Goal: Transaction & Acquisition: Purchase product/service

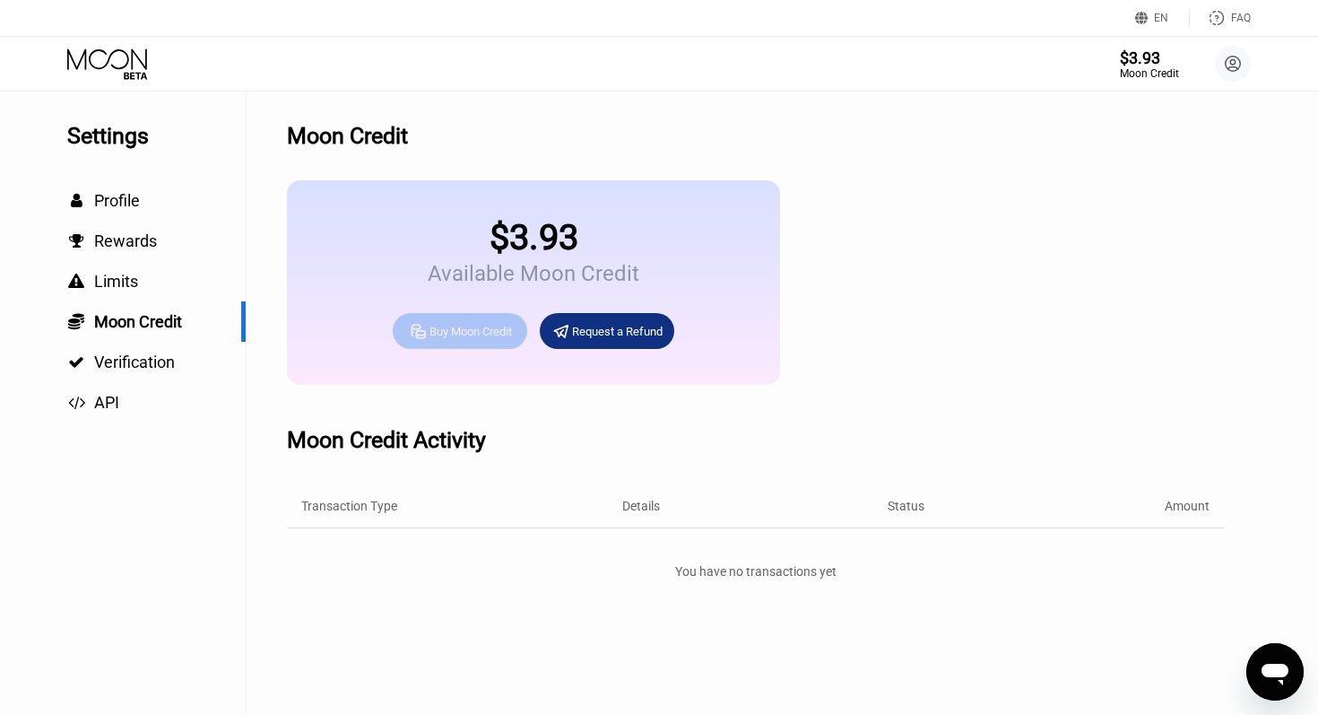
click at [441, 332] on div "Buy Moon Credit" at bounding box center [471, 331] width 83 height 15
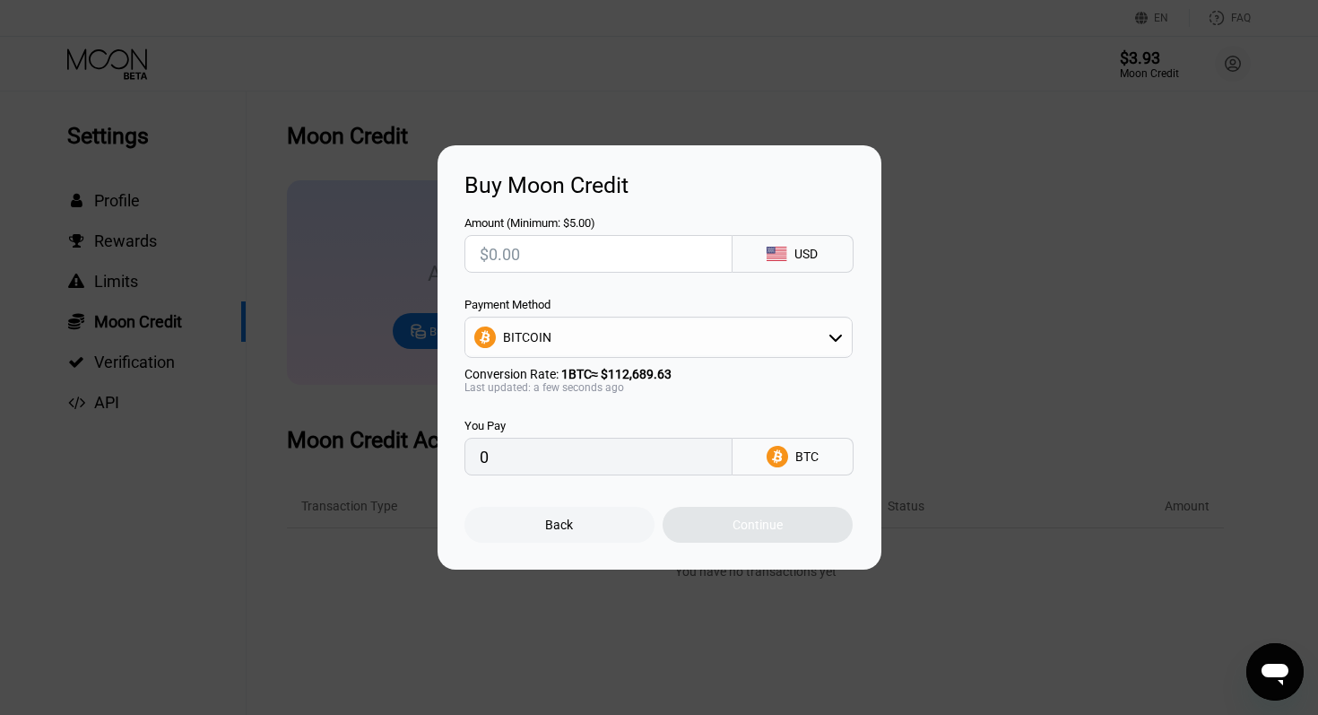
click at [646, 340] on div "BITCOIN" at bounding box center [658, 337] width 387 height 36
click at [581, 430] on span "USDT on TRON" at bounding box center [549, 426] width 83 height 14
type input "0.00"
click at [535, 251] on input "text" at bounding box center [599, 254] width 238 height 36
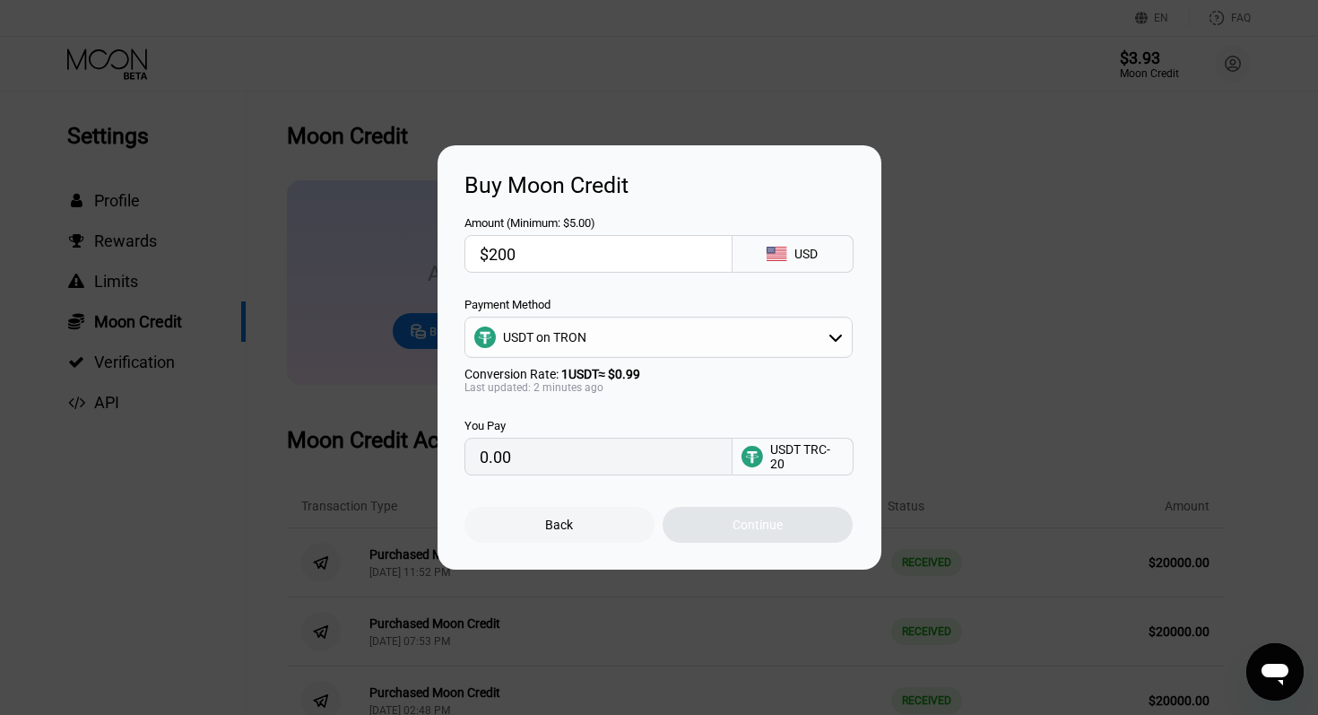
type input "$2000"
type input "2020.20"
type input "$20000"
type input "20202.02"
type input "$20000"
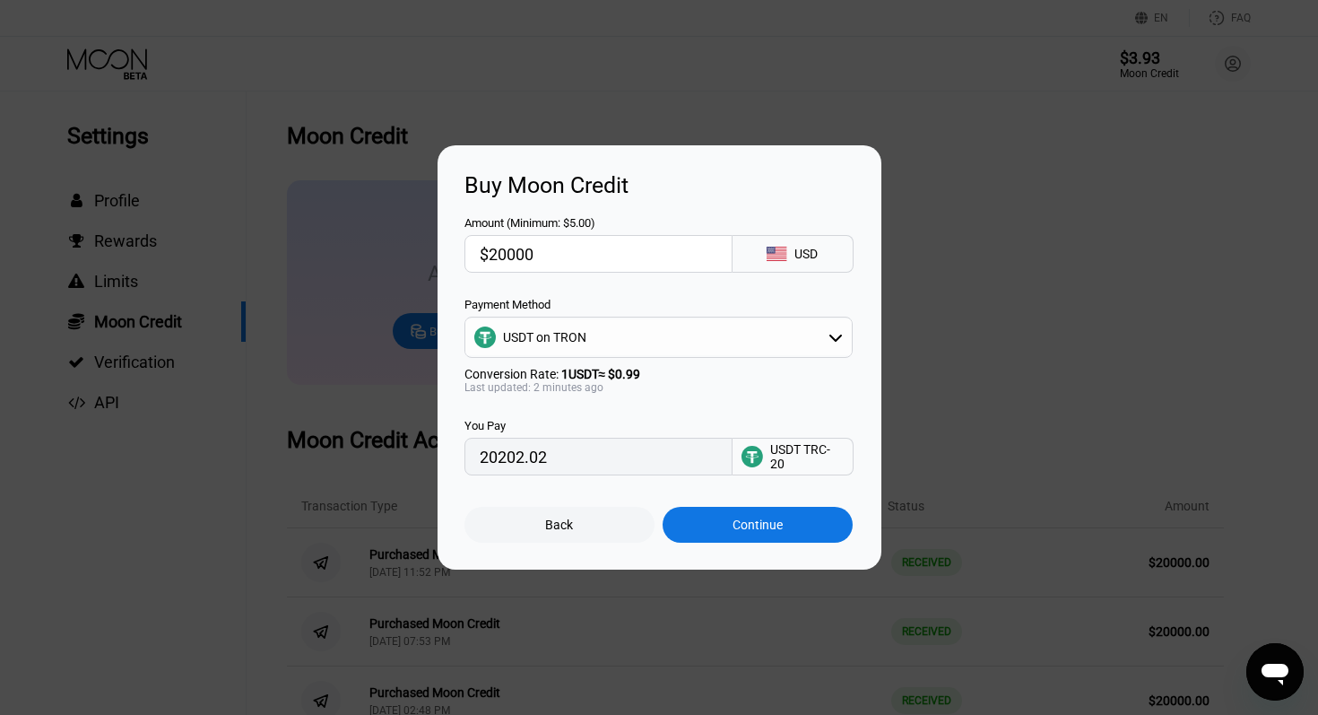
click at [735, 532] on div "Continue" at bounding box center [758, 524] width 50 height 14
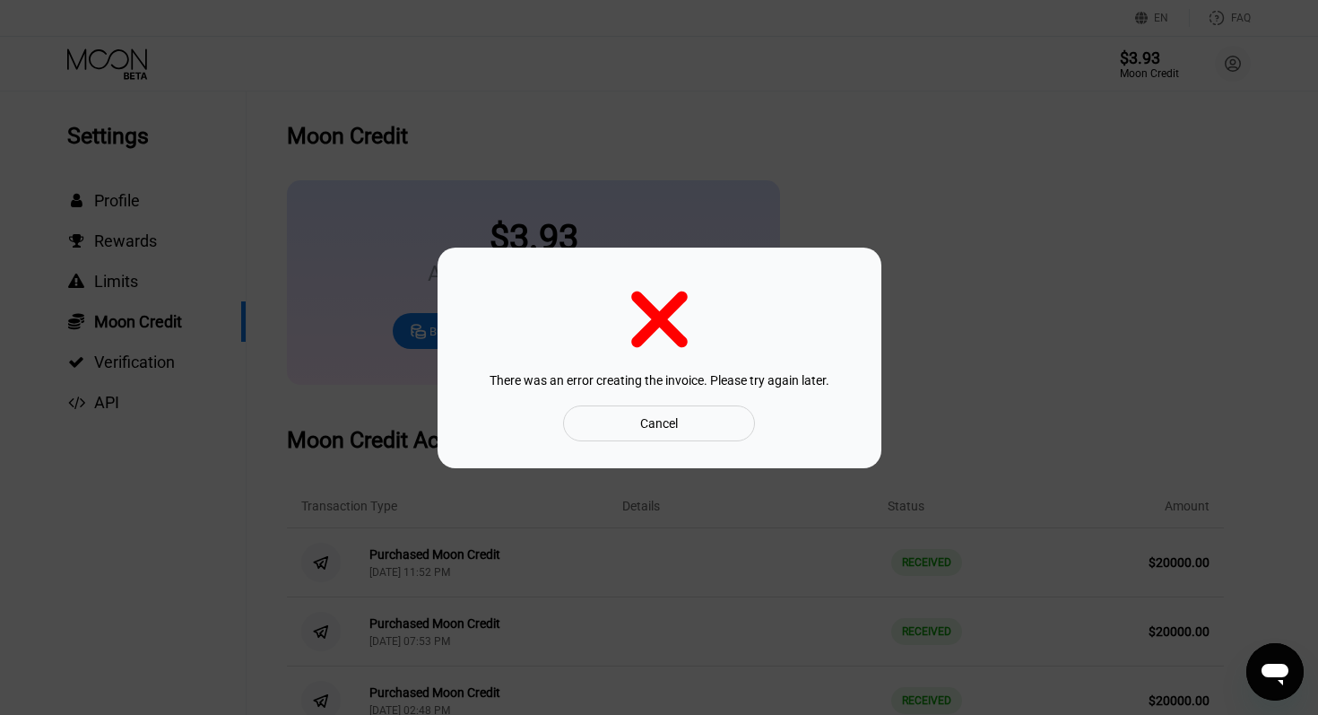
click at [657, 424] on div "Cancel" at bounding box center [659, 423] width 38 height 16
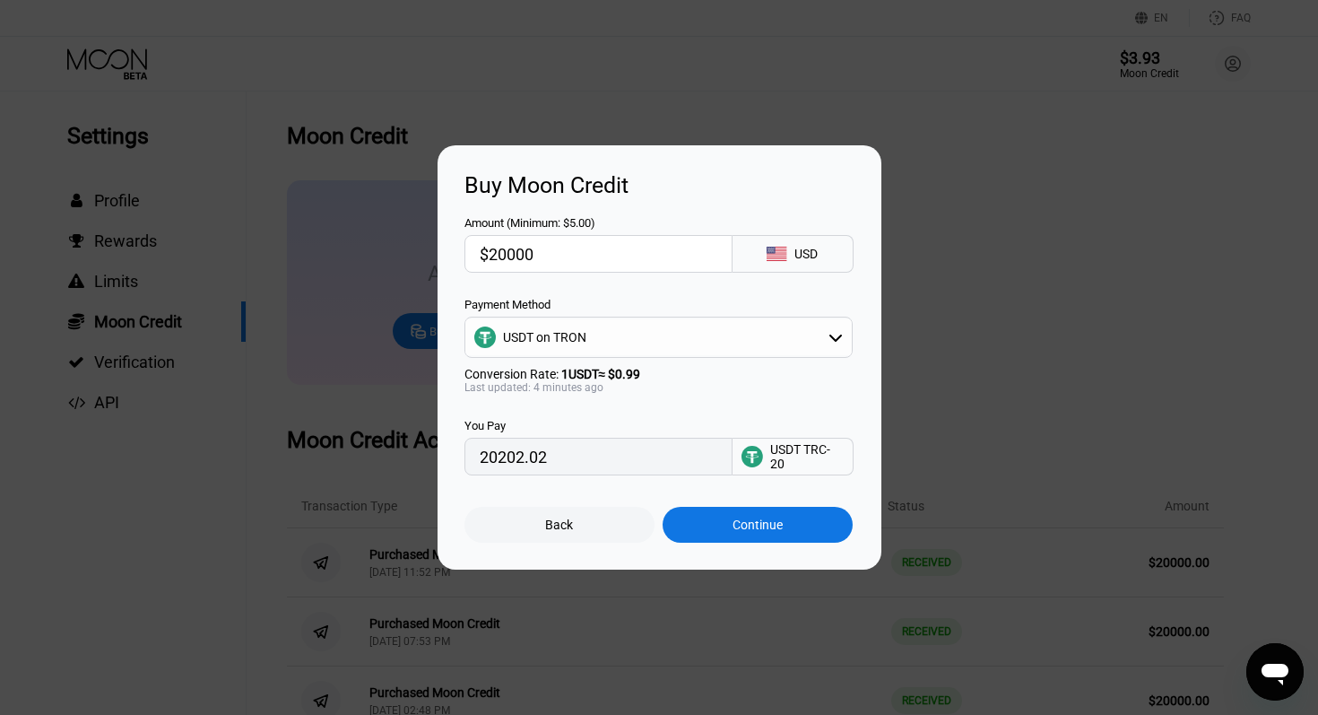
click at [775, 523] on div "Continue" at bounding box center [758, 524] width 50 height 14
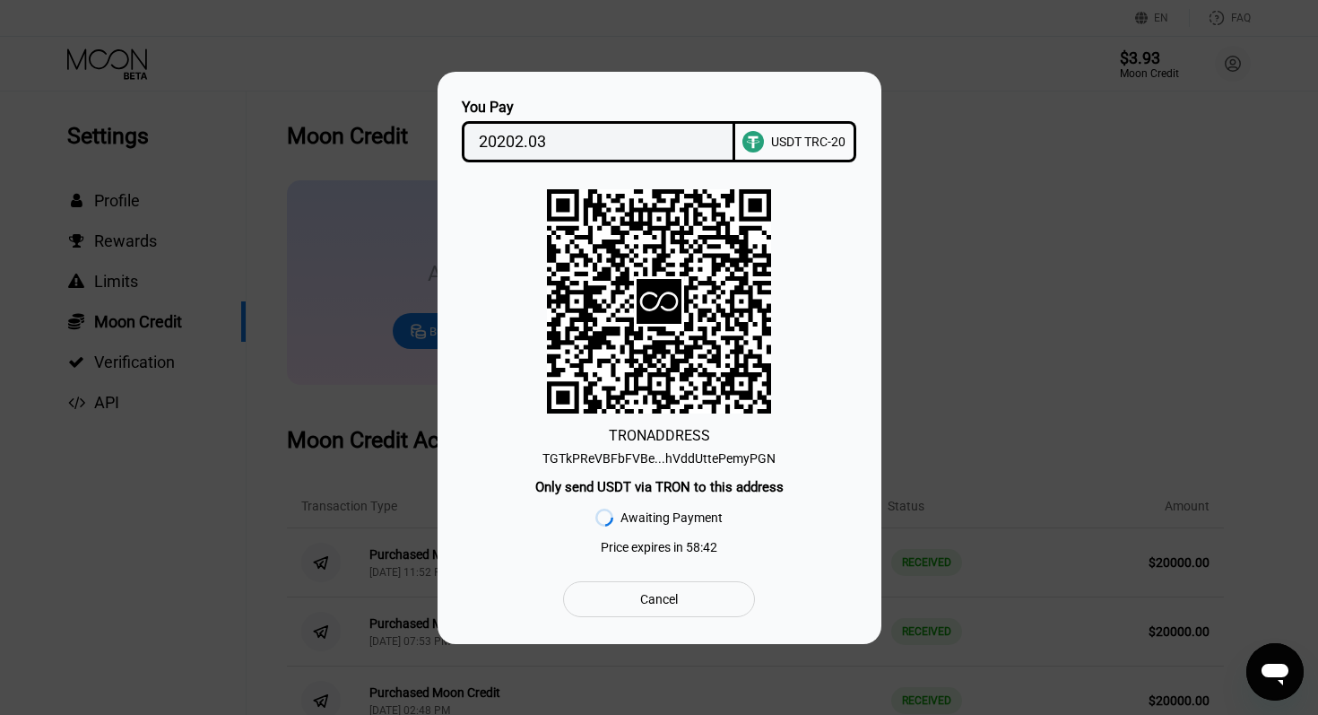
click at [701, 458] on div "TGTkPReVBFbFVBe...hVddUttePemyPGN" at bounding box center [659, 458] width 233 height 14
